Goal: Obtain resource: Download file/media

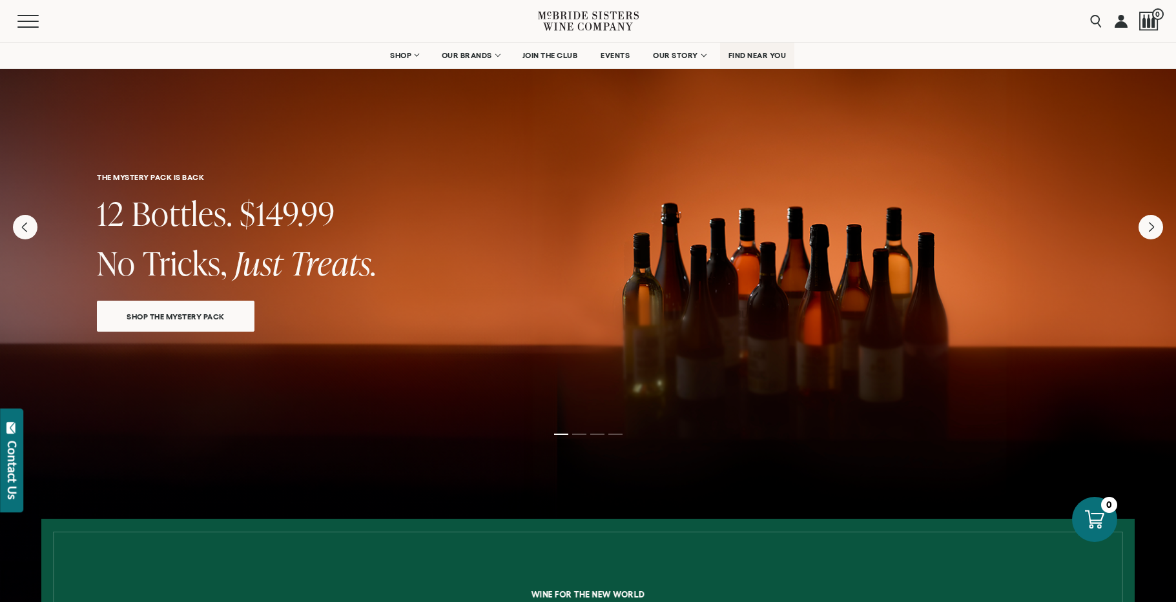
click at [750, 58] on span "FIND NEAR YOU" at bounding box center [757, 55] width 58 height 9
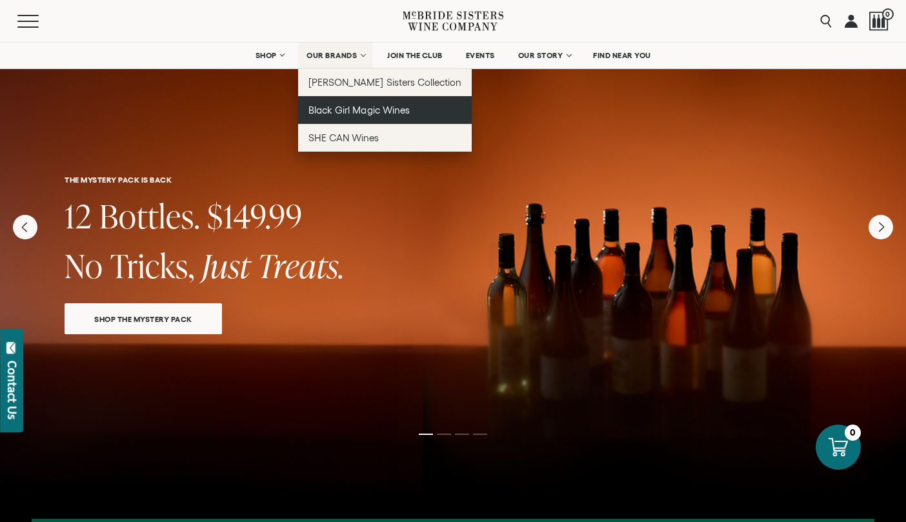
click at [342, 110] on span "Black Girl Magic Wines" at bounding box center [359, 110] width 101 height 11
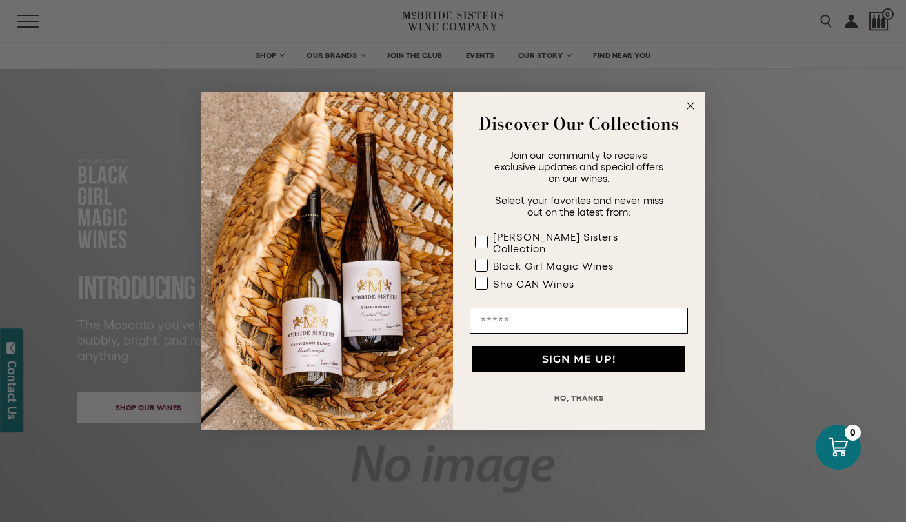
click at [689, 113] on icon "Close dialog" at bounding box center [690, 105] width 15 height 15
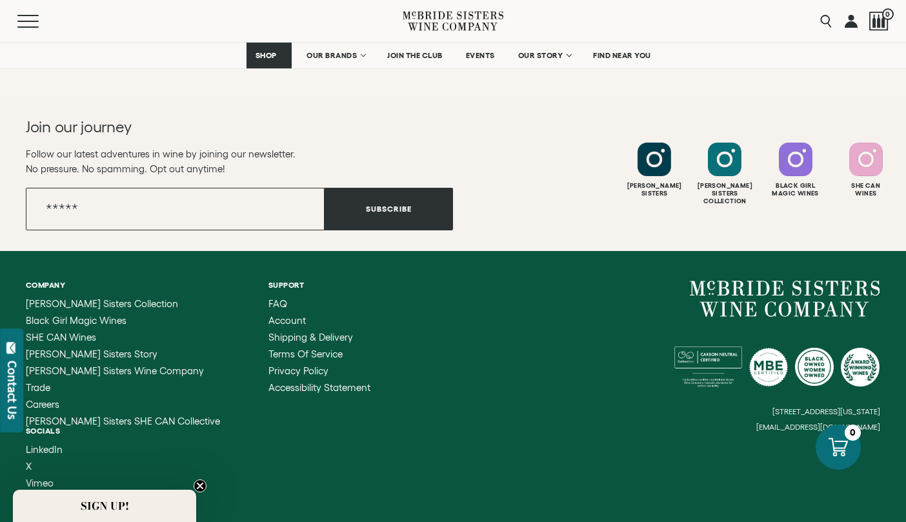
scroll to position [3590, 0]
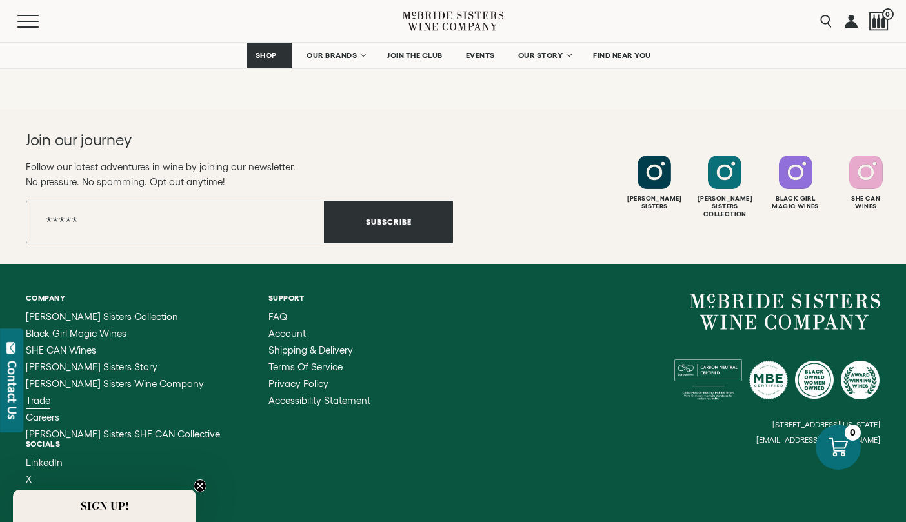
click at [39, 402] on span "Trade" at bounding box center [38, 400] width 25 height 11
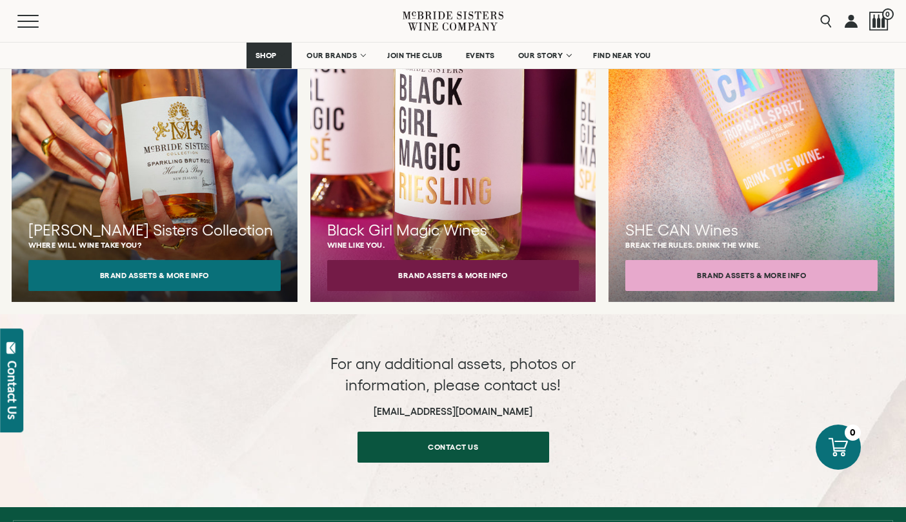
scroll to position [1290, 0]
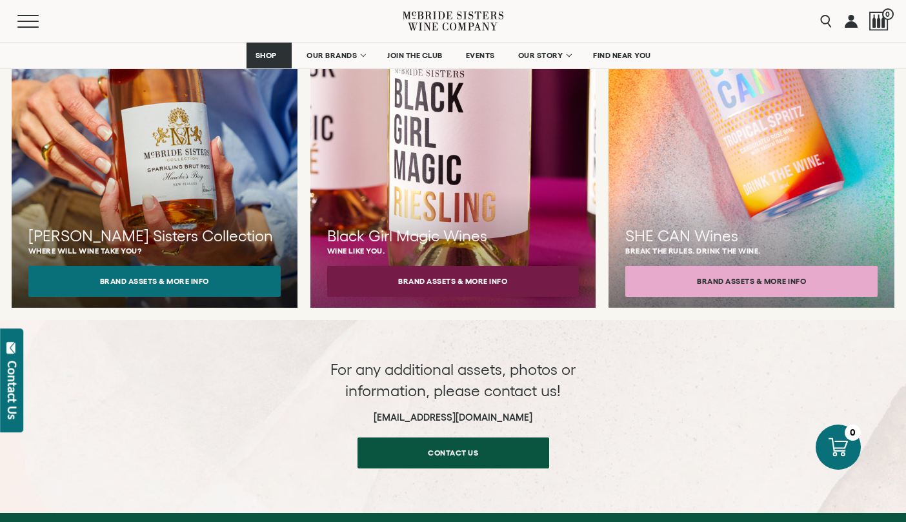
click at [448, 267] on button "Brand Assets & More Info" at bounding box center [453, 281] width 252 height 31
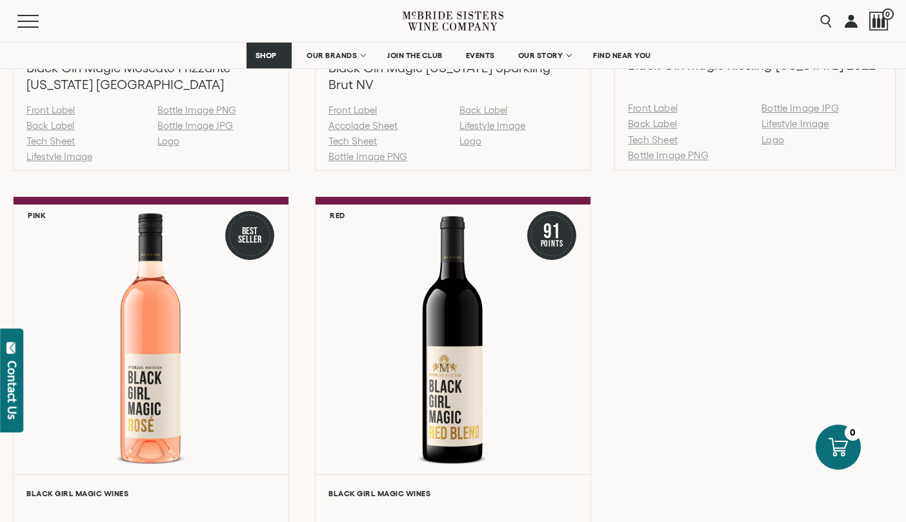
scroll to position [1451, 0]
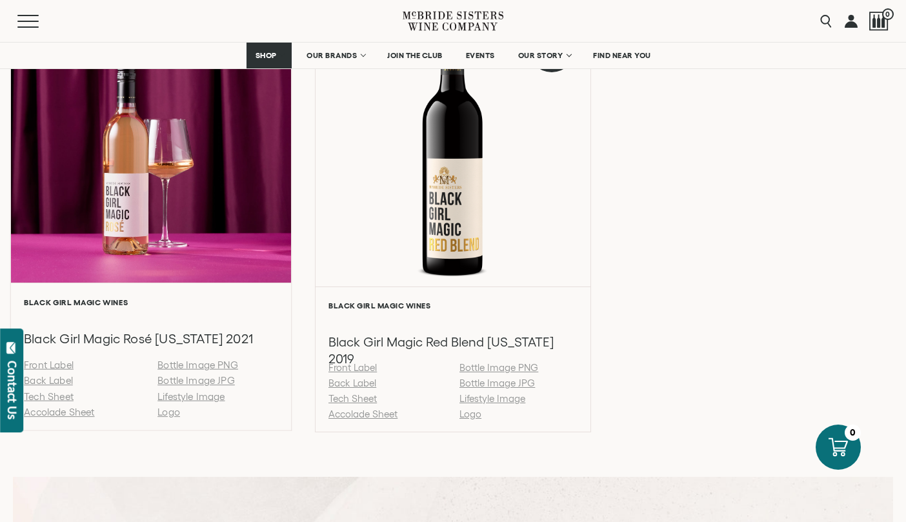
click at [211, 371] on link "Bottle Image PNG" at bounding box center [198, 365] width 81 height 11
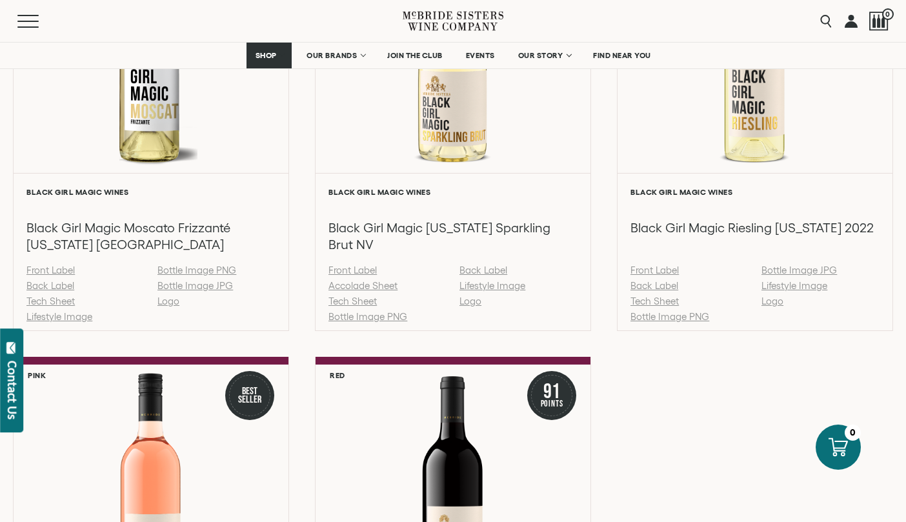
scroll to position [1094, 0]
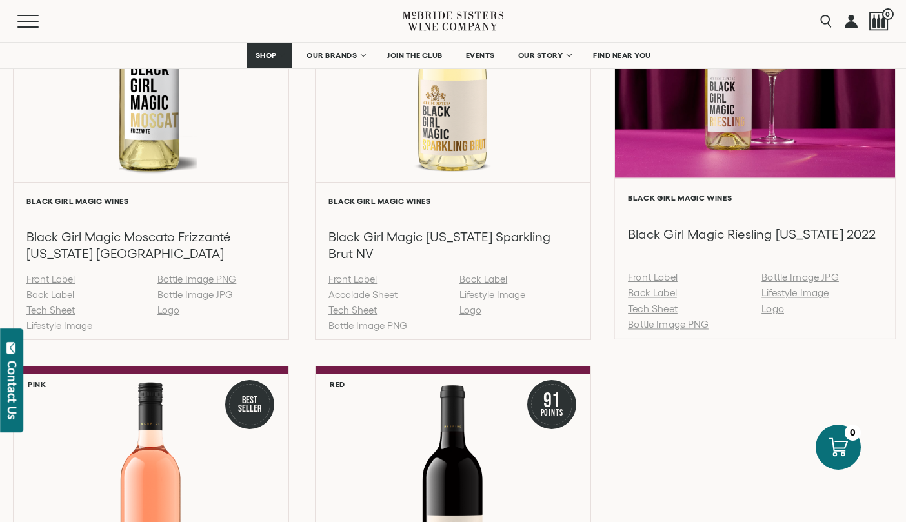
click at [796, 283] on link "Bottle Image JPG" at bounding box center [800, 277] width 77 height 11
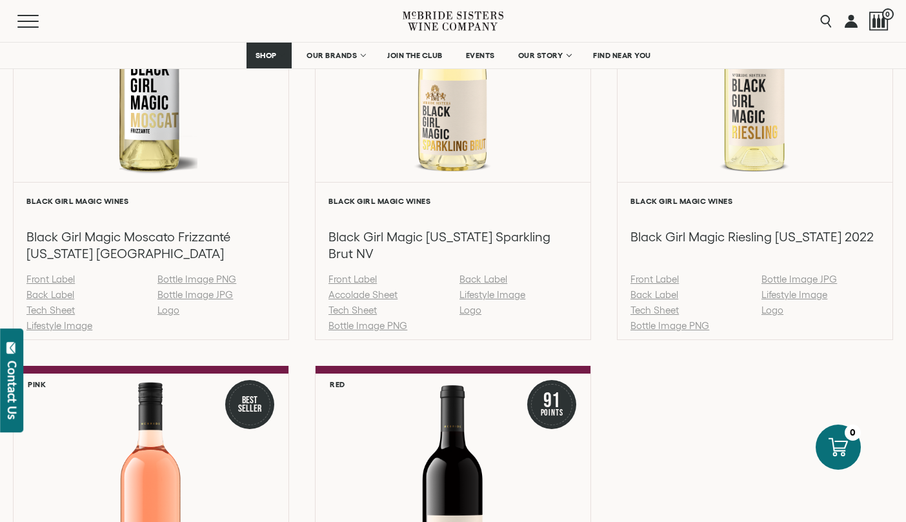
click at [718, 421] on div "White Black Girl Magic Wines Black Girl Magic Moscato Frizzanté [US_STATE] NV F…" at bounding box center [453, 346] width 881 height 884
